Goal: Task Accomplishment & Management: Complete application form

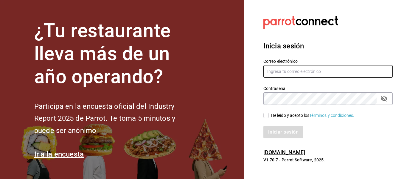
type input "[EMAIL_ADDRESS][DOMAIN_NAME]"
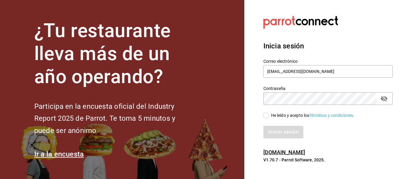
click at [279, 116] on div "He leído y acepto los Términos y condiciones." at bounding box center [313, 115] width 84 height 6
click at [269, 116] on input "He leído y acepto los Términos y condiciones." at bounding box center [266, 114] width 5 height 5
checkbox input "true"
click at [281, 135] on button "Iniciar sesión" at bounding box center [284, 132] width 41 height 13
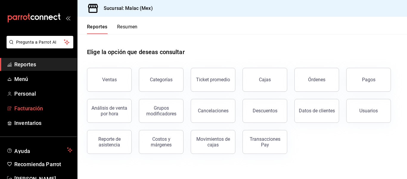
click at [24, 106] on span "Facturación" at bounding box center [43, 108] width 58 height 8
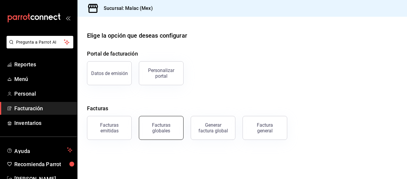
click at [155, 130] on div "Facturas globales" at bounding box center [161, 127] width 37 height 11
click at [257, 130] on div "Factura general" at bounding box center [265, 127] width 30 height 11
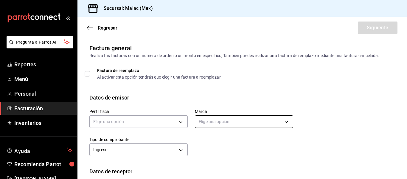
scroll to position [30, 0]
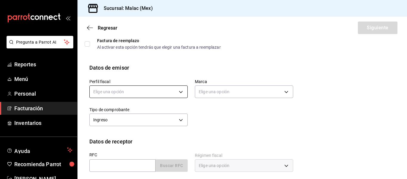
click at [179, 96] on body "Pregunta a Parrot AI Reportes Menú Personal Facturación Inventarios Ayuda Recom…" at bounding box center [203, 89] width 407 height 179
click at [163, 120] on li "CESAR DANIEL LIRA JUAREZ" at bounding box center [138, 121] width 96 height 11
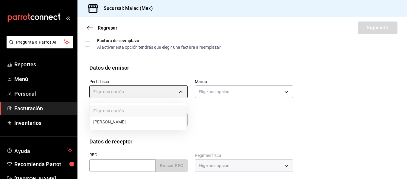
type input "af20b78f-7f37-4dad-b82b-bfa7aa40c691"
type input "68cda390-11aa-4088-a87d-1ba274343c49"
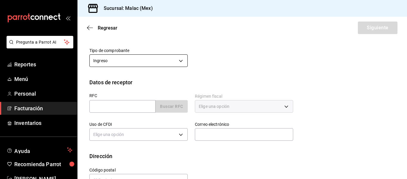
scroll to position [89, 0]
click at [179, 56] on body "Pregunta a Parrot AI Reportes Menú Personal Facturación Inventarios Ayuda Recom…" at bounding box center [203, 89] width 407 height 179
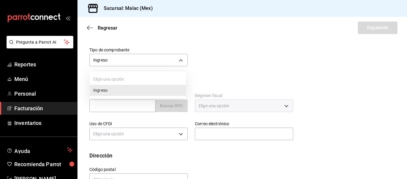
click at [179, 56] on div at bounding box center [203, 89] width 407 height 179
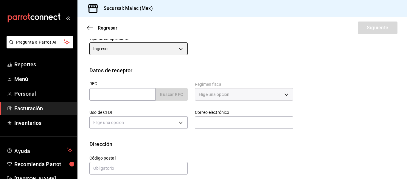
scroll to position [107, 0]
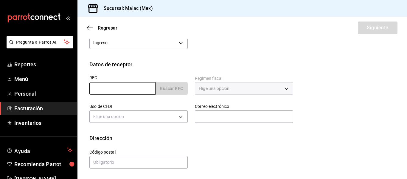
click at [132, 89] on input "text" at bounding box center [122, 88] width 66 height 13
click at [137, 89] on input "text" at bounding box center [122, 88] width 66 height 13
click at [140, 89] on input "text" at bounding box center [122, 88] width 66 height 13
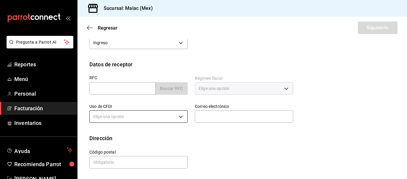
click at [140, 117] on body "Pregunta a Parrot AI Reportes Menú Personal Facturación Inventarios Ayuda Recom…" at bounding box center [203, 89] width 407 height 179
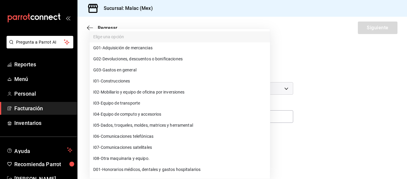
click at [175, 72] on li "G03 - Gastos en general" at bounding box center [180, 69] width 180 height 11
type input "G03"
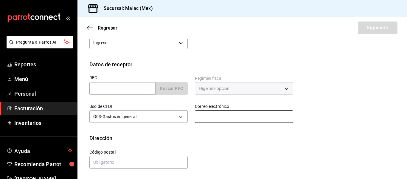
click at [248, 115] on input "text" at bounding box center [244, 116] width 98 height 13
click at [244, 116] on input "text" at bounding box center [244, 116] width 98 height 13
type input "carlospena@juntex.com.mx"
click at [263, 145] on div "Calle # exterior # interior Código postal Estado ​ Municipio ​ Colonia ​" at bounding box center [187, 155] width 211 height 27
click at [342, 80] on div "RFC Buscar RFC Régimen fiscal Elige una opción Uso de CFDI G03 - Gastos en gene…" at bounding box center [242, 101] width 306 height 66
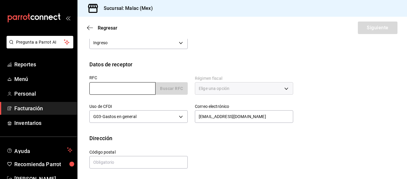
click at [146, 86] on input "text" at bounding box center [122, 88] width 66 height 13
